Goal: Task Accomplishment & Management: Use online tool/utility

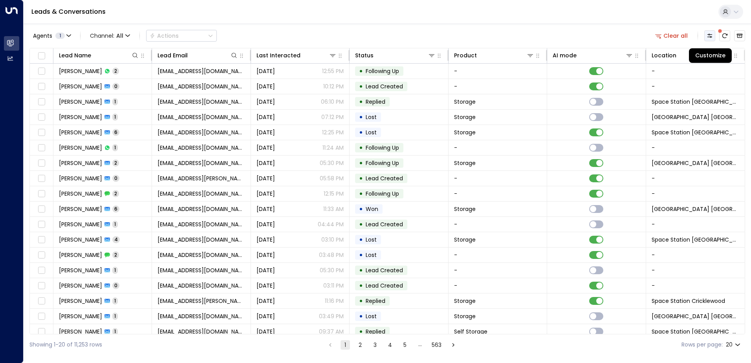
click at [712, 39] on button "Customize" at bounding box center [709, 35] width 11 height 11
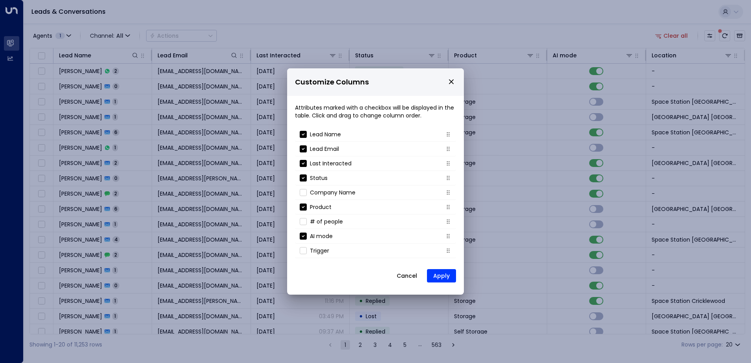
click at [407, 277] on button "Cancel" at bounding box center [407, 276] width 34 height 14
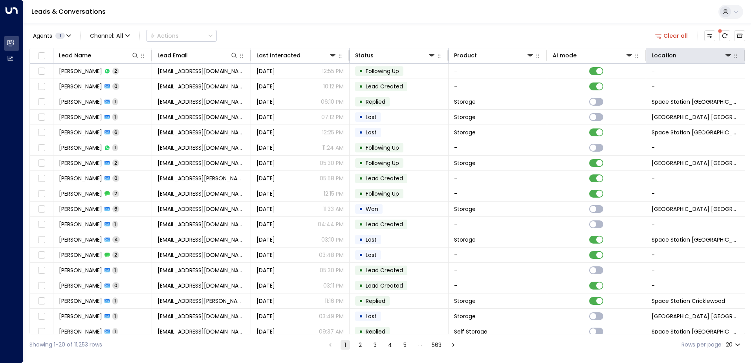
click at [724, 61] on th "Location" at bounding box center [695, 55] width 99 height 15
click at [726, 56] on icon at bounding box center [728, 55] width 6 height 6
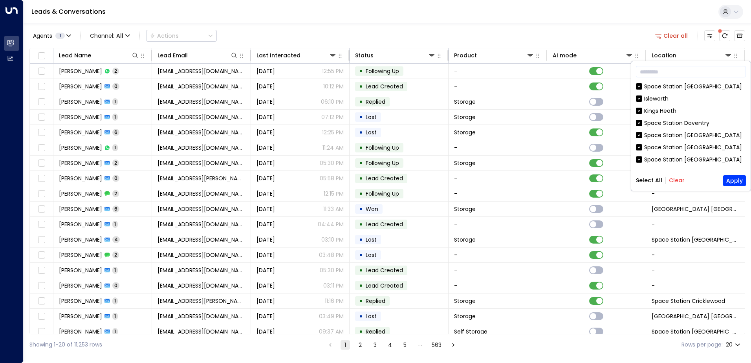
click at [677, 177] on button "Clear" at bounding box center [677, 180] width 16 height 6
click at [644, 137] on div "Space Station [GEOGRAPHIC_DATA]" at bounding box center [691, 135] width 110 height 8
click at [739, 181] on button "Apply" at bounding box center [734, 180] width 23 height 11
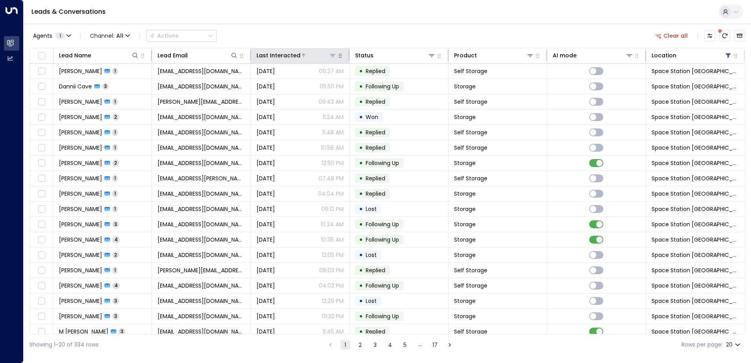
click at [281, 60] on div "Last Interacted" at bounding box center [279, 55] width 44 height 9
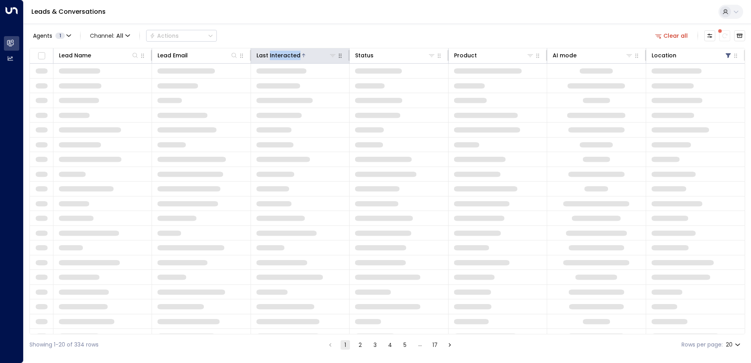
click at [282, 59] on div "Last Interacted" at bounding box center [279, 55] width 44 height 9
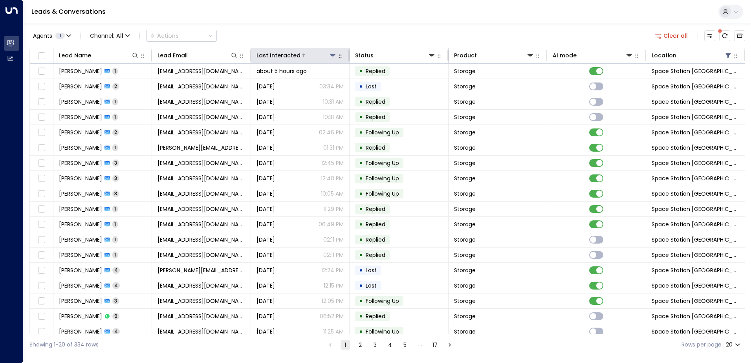
drag, startPoint x: 282, startPoint y: 59, endPoint x: 307, endPoint y: 57, distance: 25.3
click at [307, 57] on div at bounding box center [319, 55] width 36 height 8
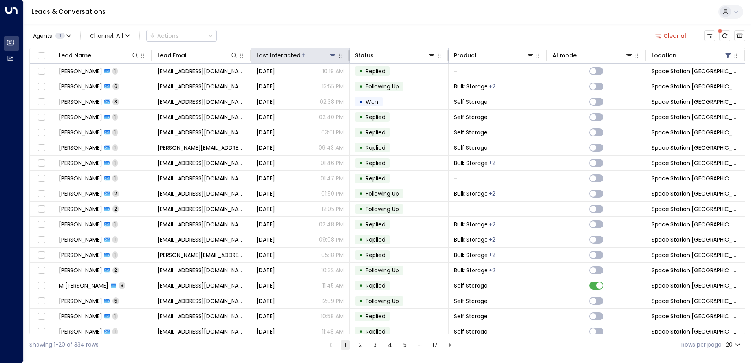
click at [307, 57] on div at bounding box center [319, 55] width 36 height 8
